Goal: Task Accomplishment & Management: Manage account settings

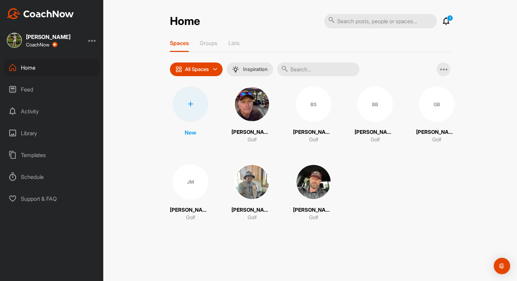
click at [423, 112] on div "GB" at bounding box center [437, 104] width 36 height 36
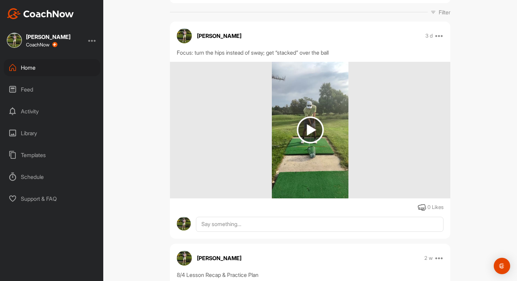
scroll to position [92, 0]
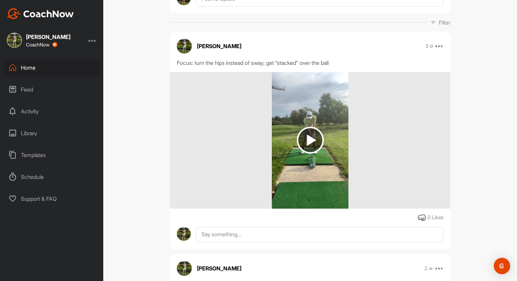
click at [310, 142] on img at bounding box center [310, 140] width 27 height 27
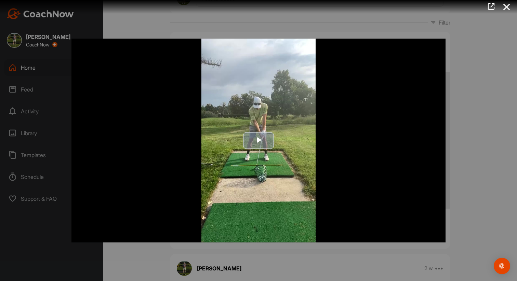
click at [258, 141] on span "Video Player" at bounding box center [258, 141] width 0 height 0
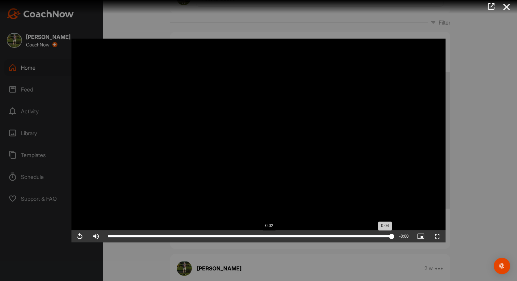
click at [268, 239] on div "Loaded : 100.00% 0:02 0:04" at bounding box center [249, 236] width 291 height 12
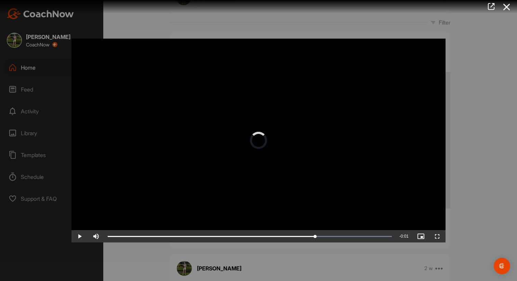
drag, startPoint x: 268, startPoint y: 239, endPoint x: 323, endPoint y: 229, distance: 55.4
click at [507, 7] on icon at bounding box center [507, 7] width 16 height 13
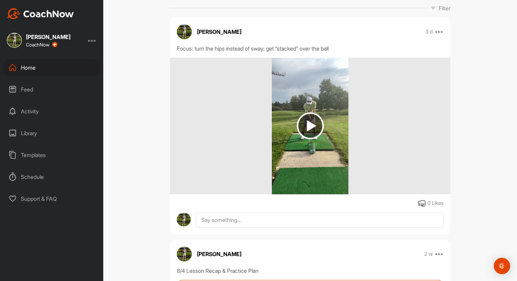
scroll to position [0, 0]
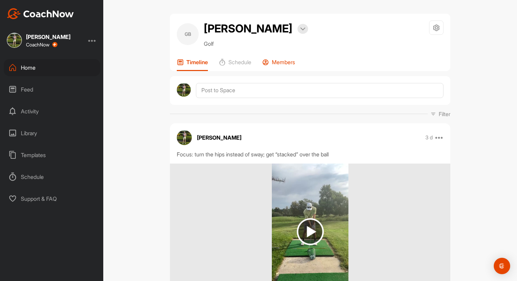
click at [281, 59] on p "Members" at bounding box center [283, 62] width 23 height 7
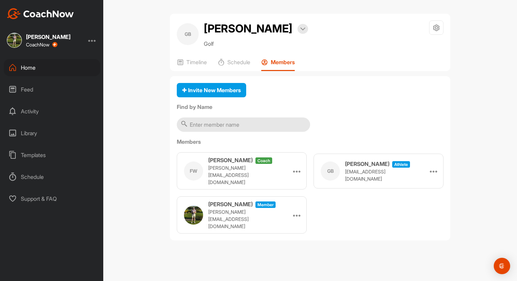
click at [364, 168] on h3 "[PERSON_NAME]" at bounding box center [367, 164] width 44 height 8
click at [439, 170] on div "GB [PERSON_NAME] athlete [EMAIL_ADDRESS][DOMAIN_NAME] Remove" at bounding box center [378, 171] width 130 height 35
click at [428, 171] on div "GB [PERSON_NAME] athlete [EMAIL_ADDRESS][DOMAIN_NAME] Remove" at bounding box center [378, 171] width 130 height 35
click at [434, 170] on icon at bounding box center [434, 171] width 8 height 8
click at [420, 188] on li "Remove" at bounding box center [422, 191] width 32 height 22
